Goal: Find specific page/section: Locate item on page

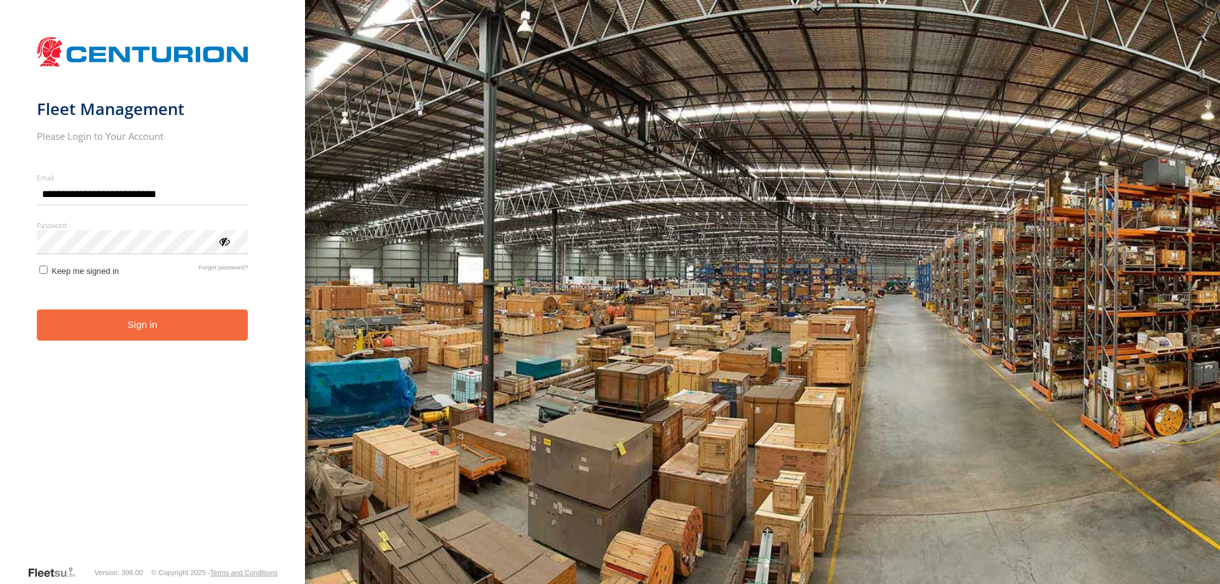
click at [171, 325] on button "Sign in" at bounding box center [143, 324] width 212 height 31
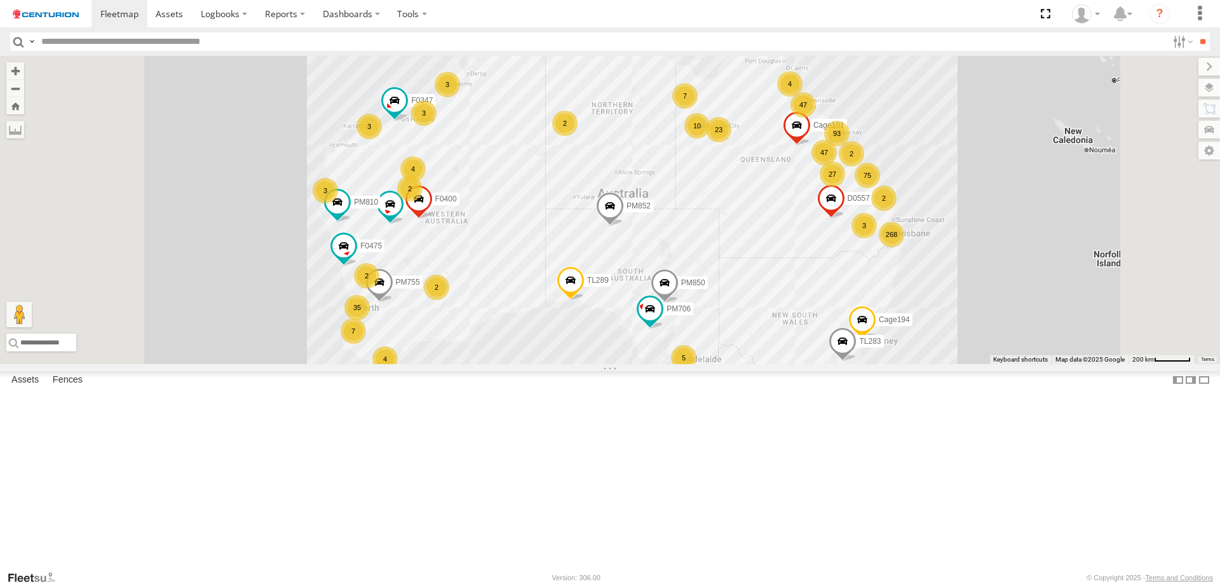
click at [570, 46] on input "text" at bounding box center [601, 41] width 1131 height 18
type input "*****"
click at [1195, 32] on input "**" at bounding box center [1202, 41] width 15 height 18
